Goal: Check status: Check status

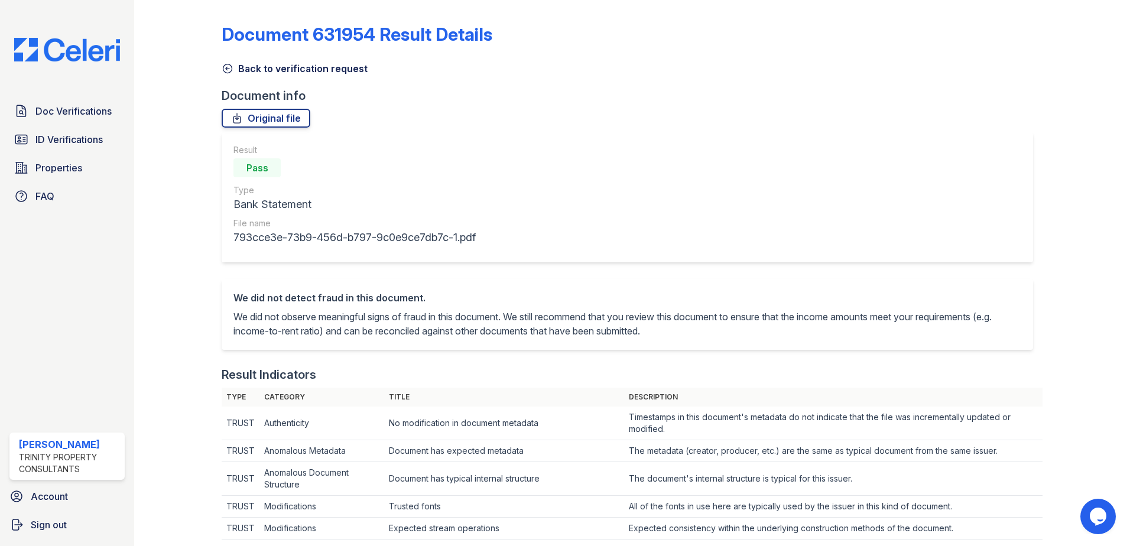
scroll to position [414, 0]
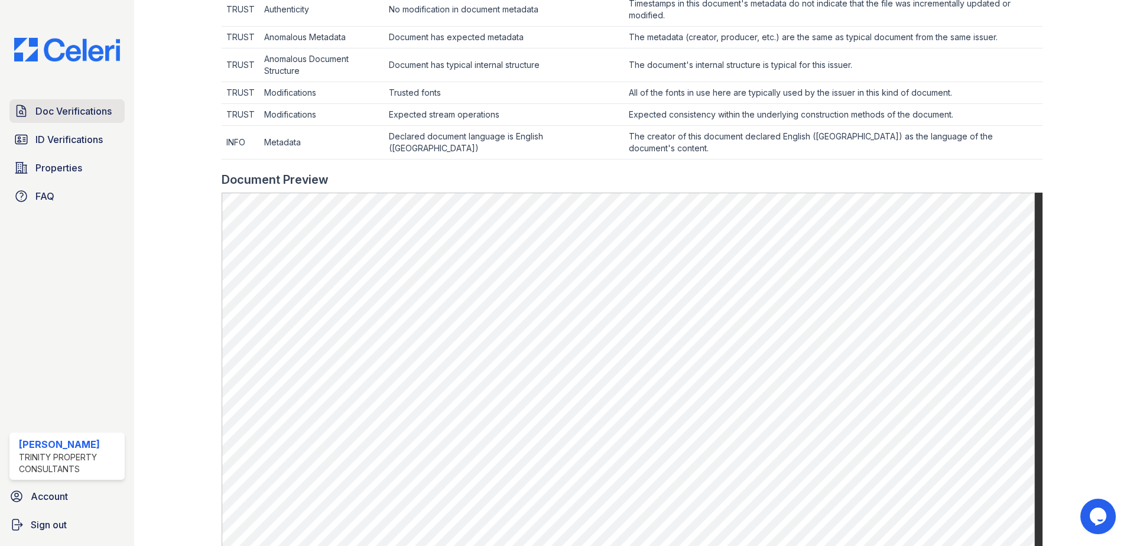
click at [48, 115] on span "Doc Verifications" at bounding box center [73, 111] width 76 height 14
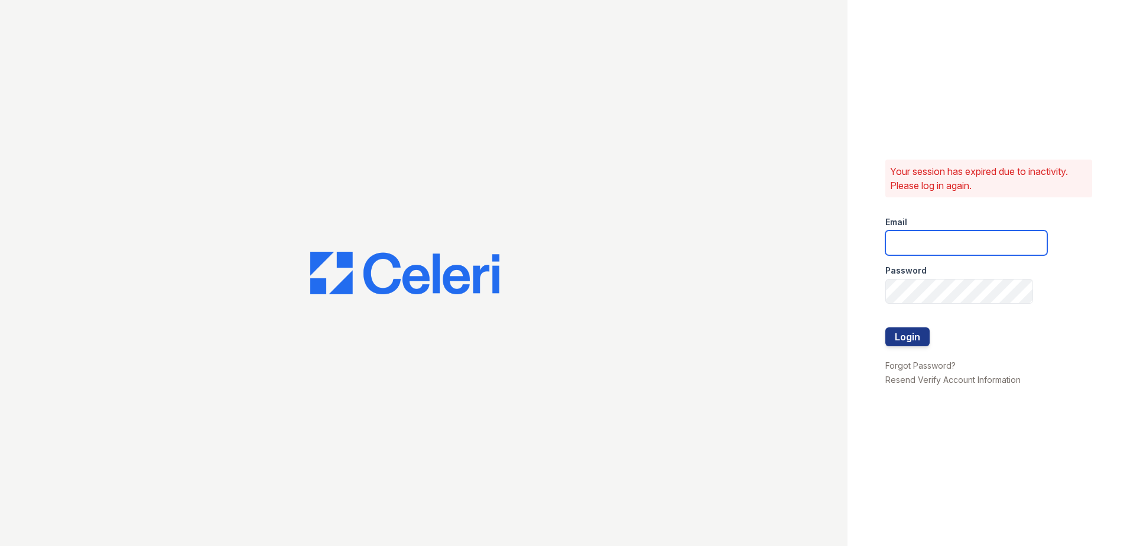
click at [930, 252] on input "email" at bounding box center [966, 242] width 162 height 25
type input "[EMAIL_ADDRESS][DOMAIN_NAME]"
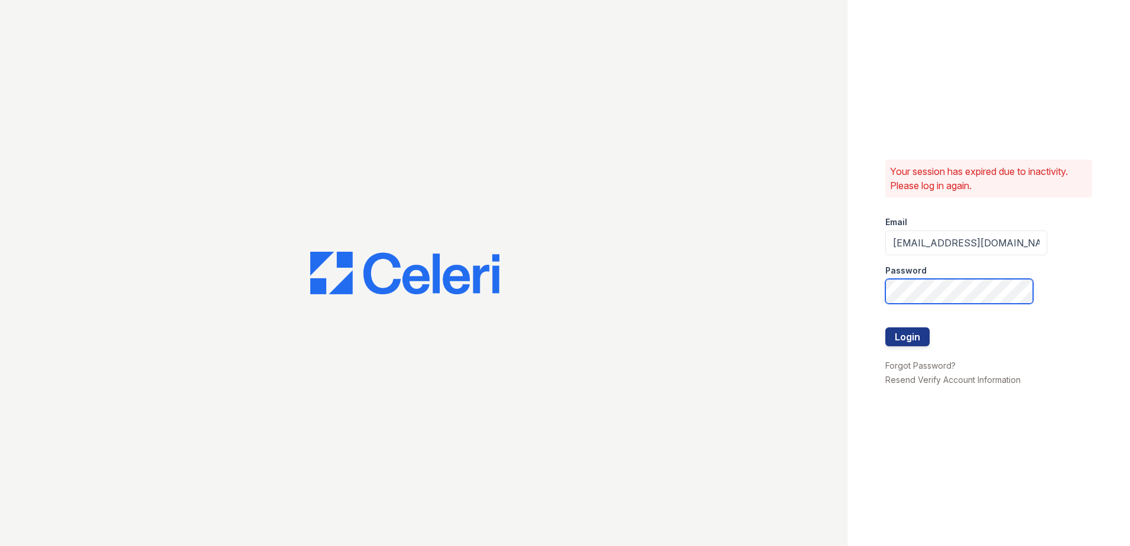
click at [885, 327] on button "Login" at bounding box center [907, 336] width 44 height 19
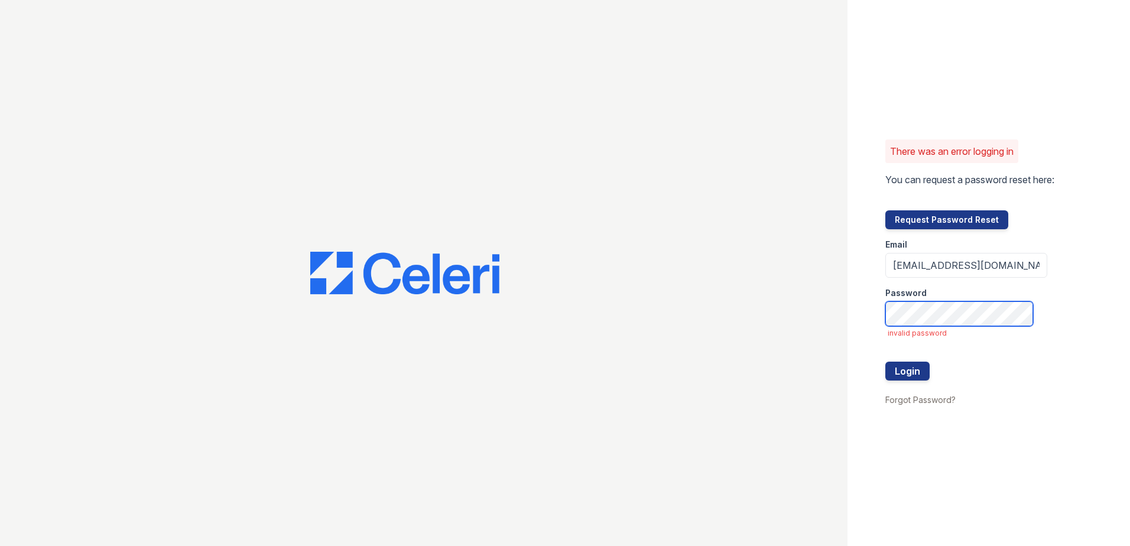
click at [885, 362] on button "Login" at bounding box center [907, 371] width 44 height 19
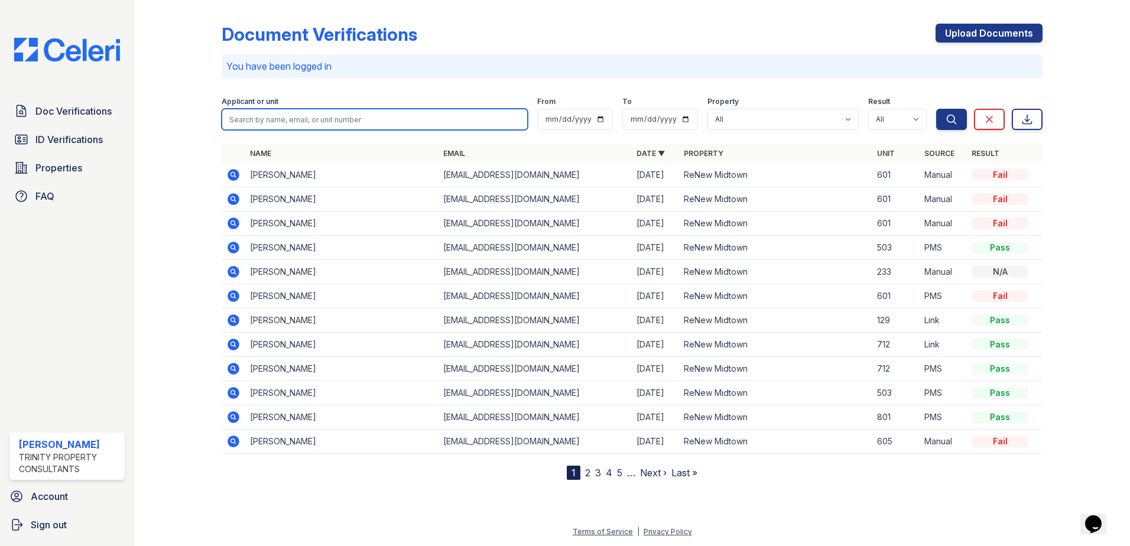
click at [336, 115] on input "search" at bounding box center [375, 119] width 306 height 21
type input "tremia"
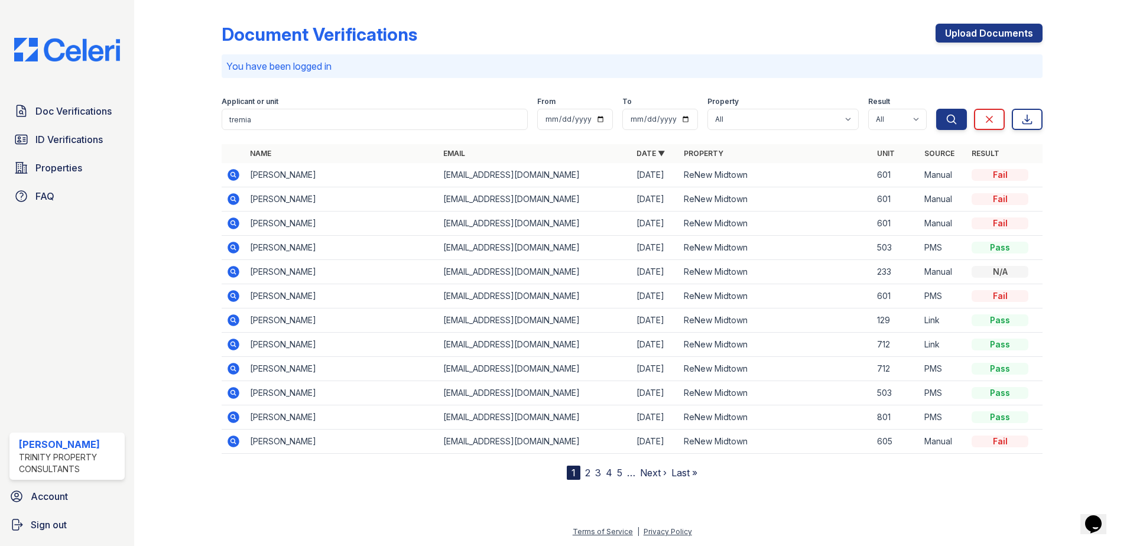
click at [295, 519] on div at bounding box center [632, 512] width 958 height 26
